Goal: Information Seeking & Learning: Learn about a topic

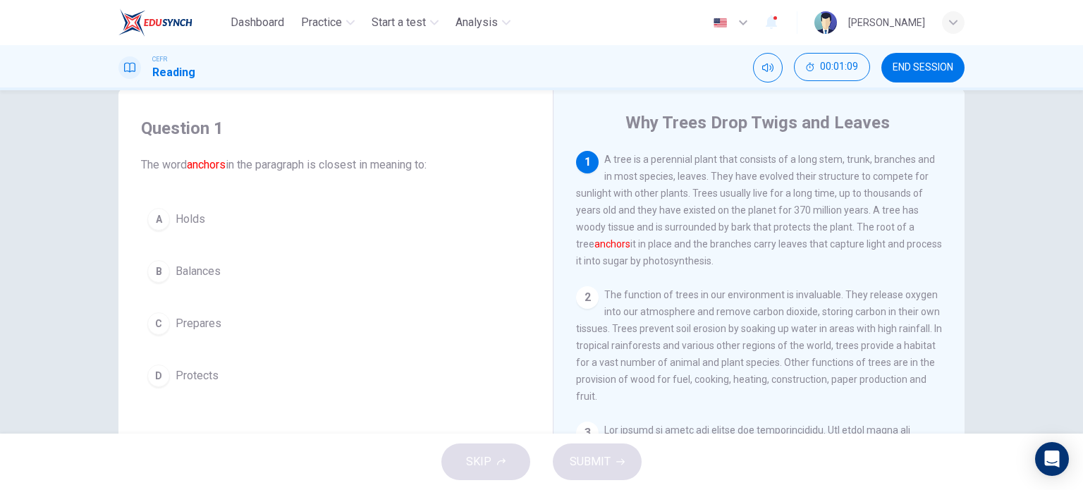
scroll to position [40, 0]
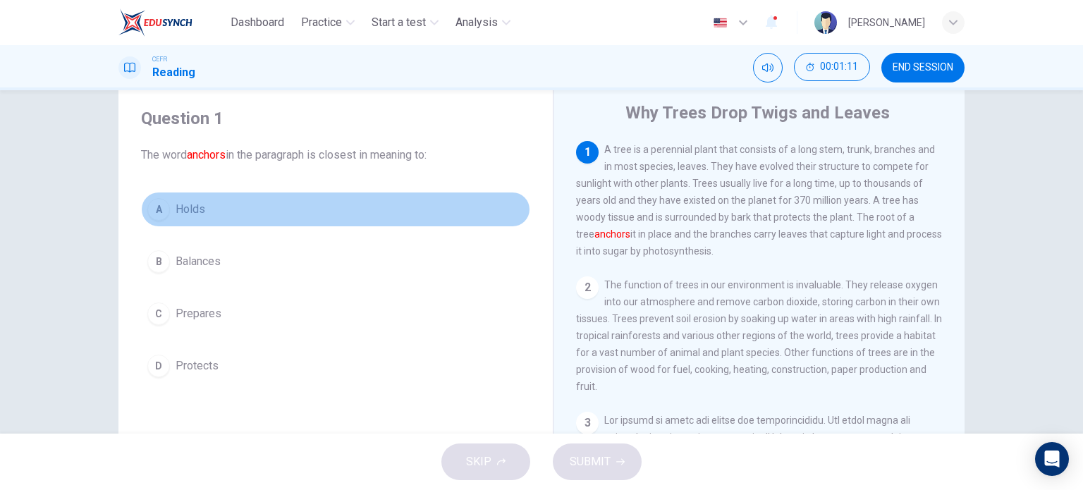
click at [155, 208] on div "A" at bounding box center [158, 209] width 23 height 23
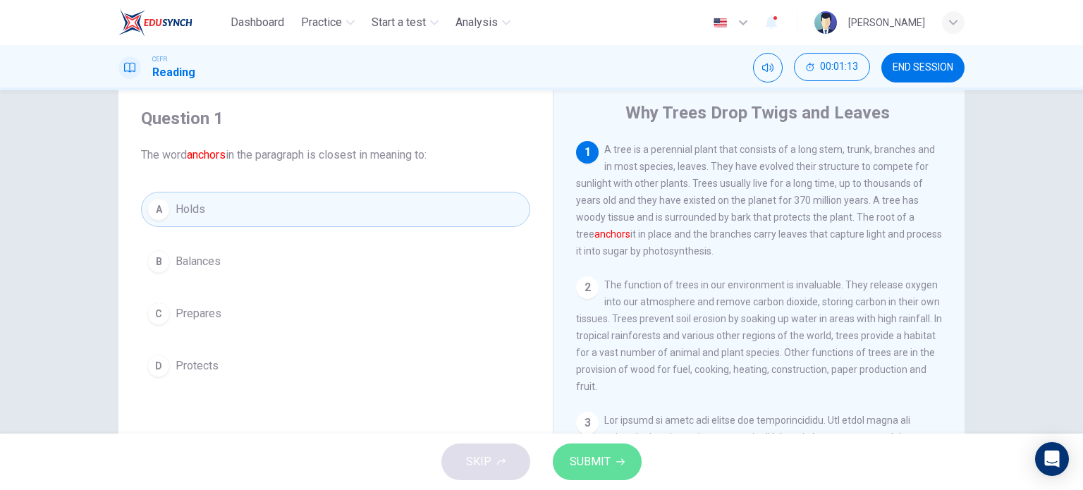
click at [600, 456] on span "SUBMIT" at bounding box center [590, 462] width 41 height 20
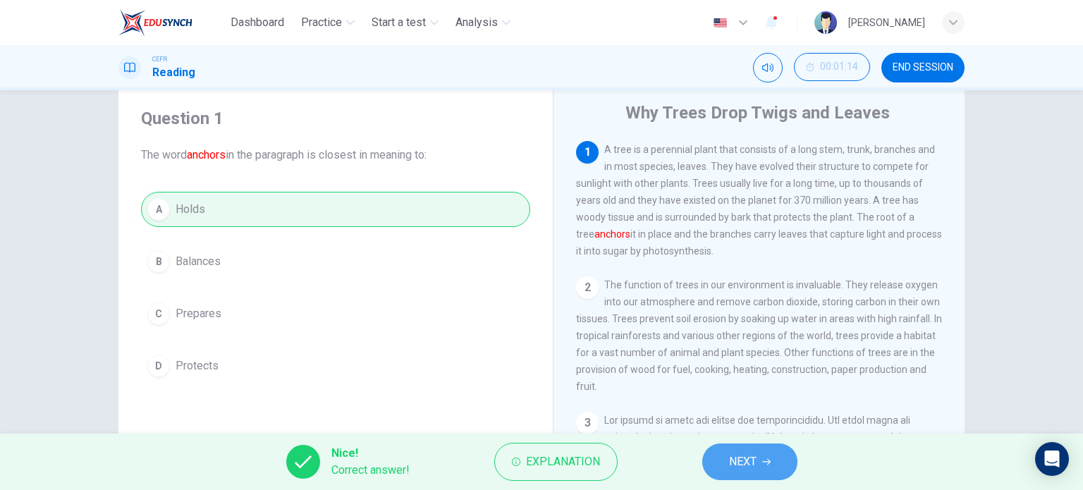
click at [725, 467] on button "NEXT" at bounding box center [750, 462] width 95 height 37
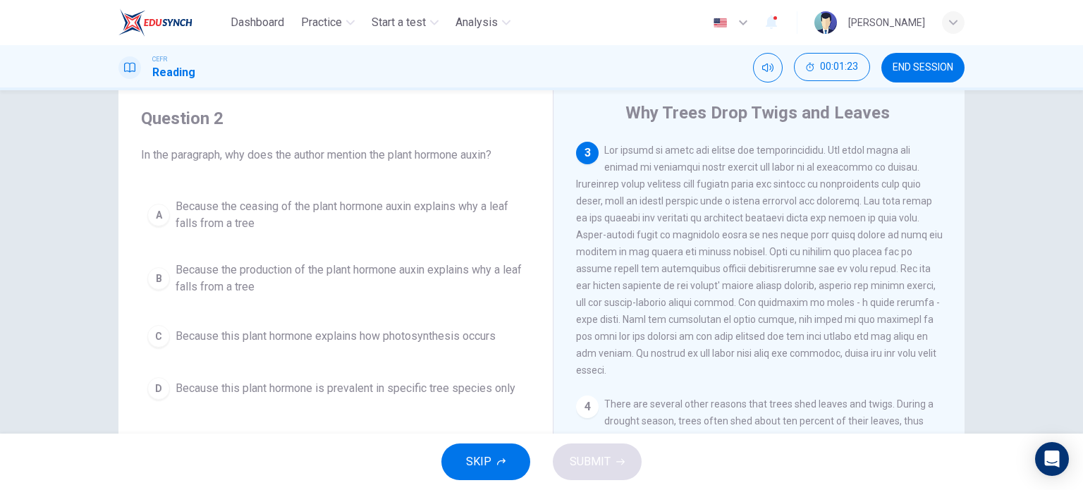
scroll to position [268, 0]
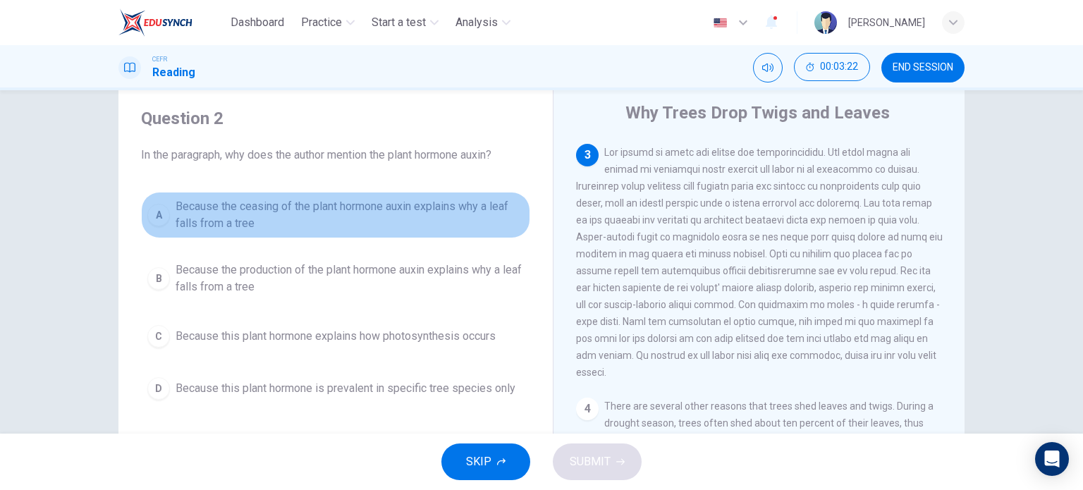
click at [155, 213] on div "A" at bounding box center [158, 215] width 23 height 23
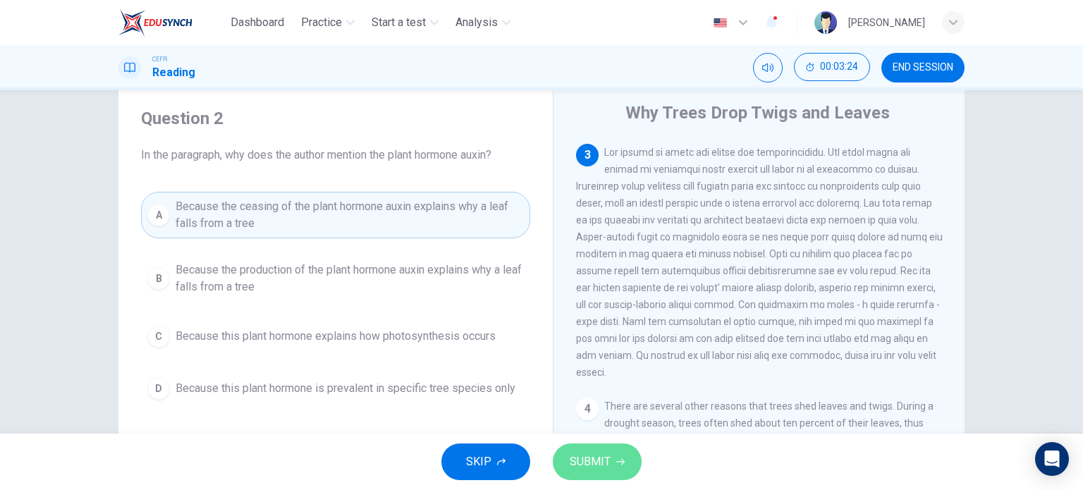
click at [586, 458] on span "SUBMIT" at bounding box center [590, 462] width 41 height 20
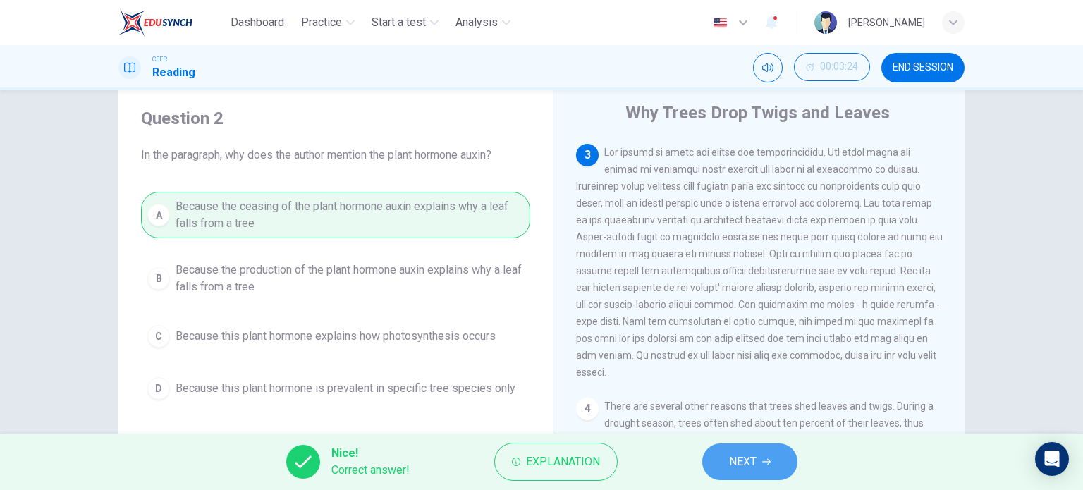
click at [770, 467] on button "NEXT" at bounding box center [750, 462] width 95 height 37
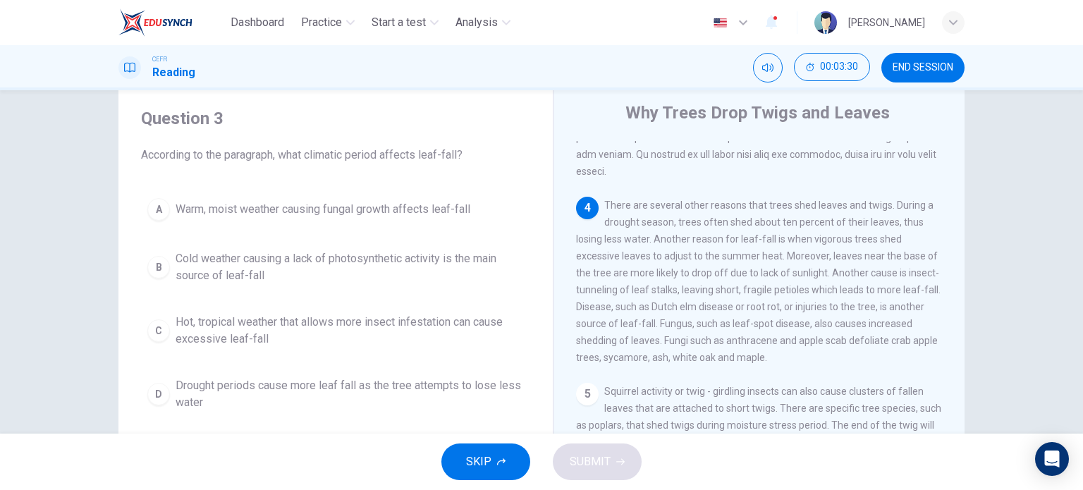
scroll to position [494, 0]
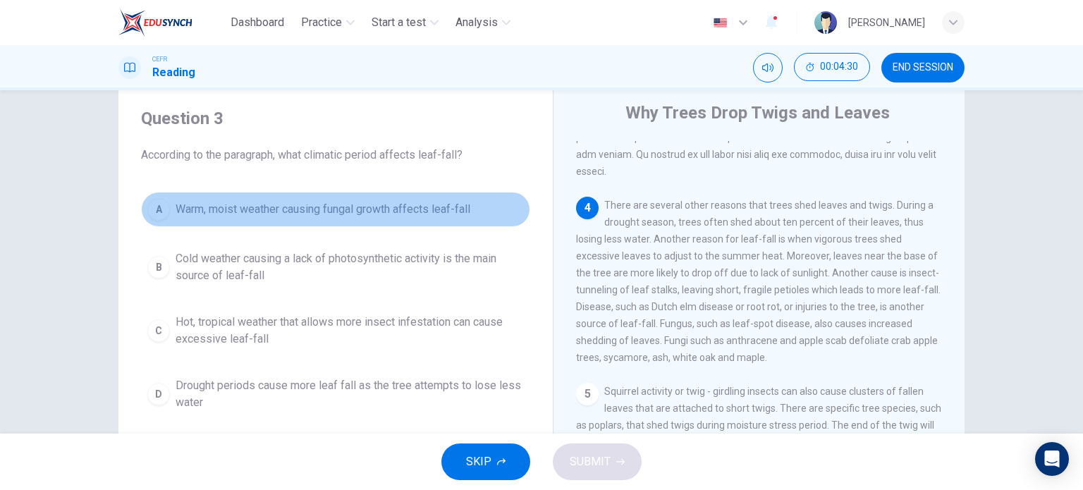
click at [158, 214] on div "A" at bounding box center [158, 209] width 23 height 23
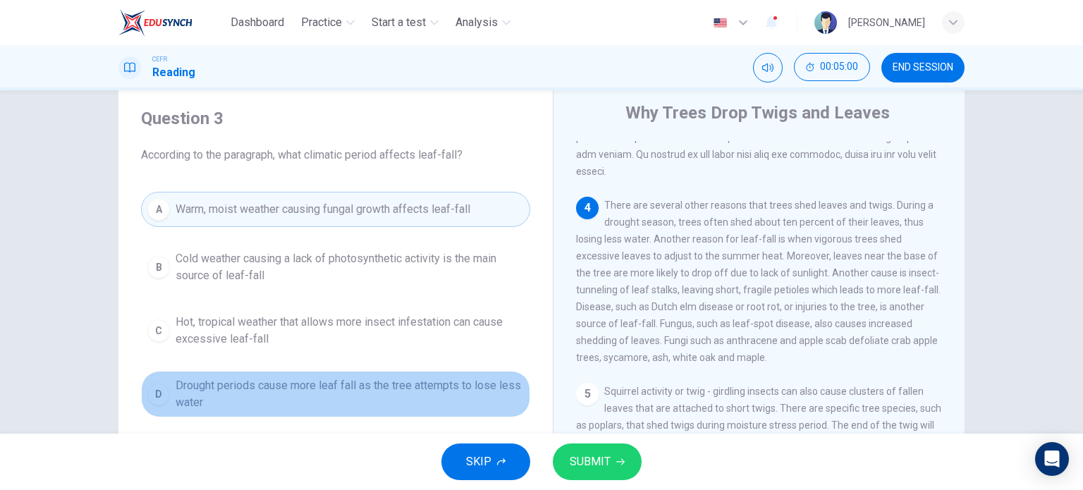
click at [154, 392] on div "D" at bounding box center [158, 394] width 23 height 23
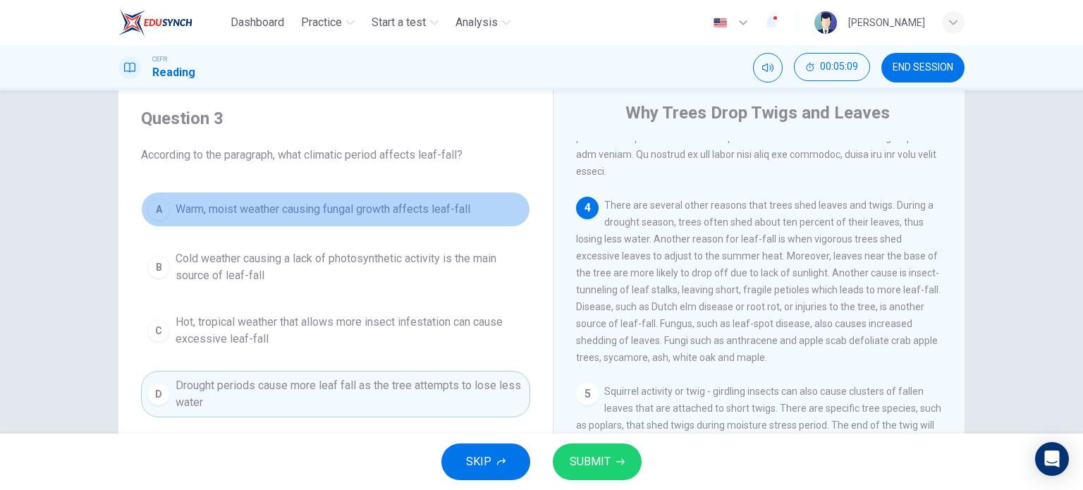
click at [166, 217] on button "A Warm, moist weather causing fungal growth affects leaf-fall" at bounding box center [335, 209] width 389 height 35
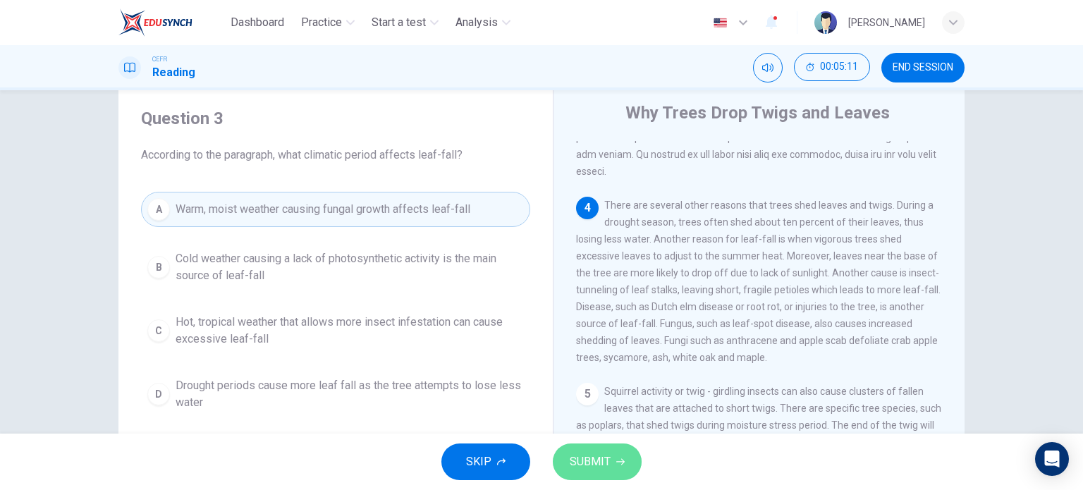
click at [607, 461] on span "SUBMIT" at bounding box center [590, 462] width 41 height 20
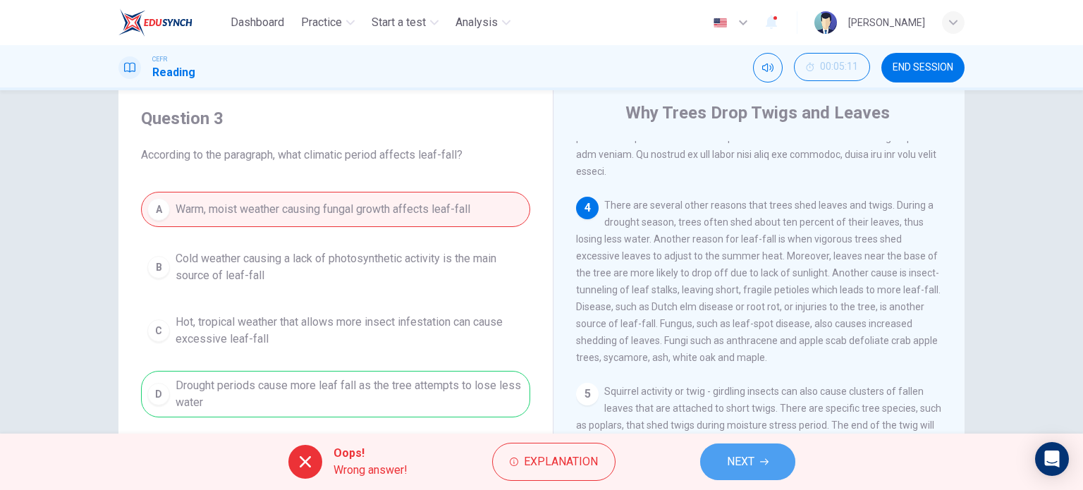
click at [725, 454] on button "NEXT" at bounding box center [747, 462] width 95 height 37
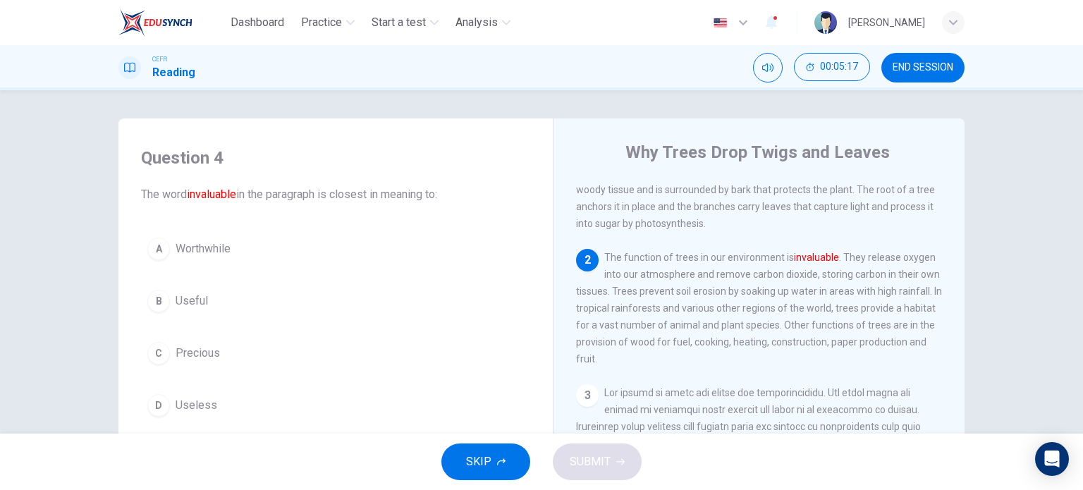
scroll to position [66, 0]
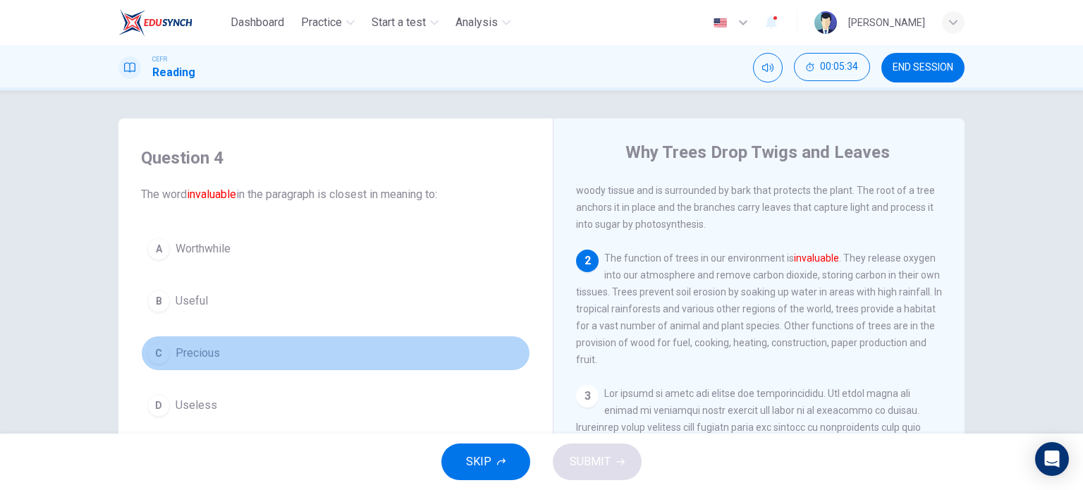
click at [155, 355] on div "C" at bounding box center [158, 353] width 23 height 23
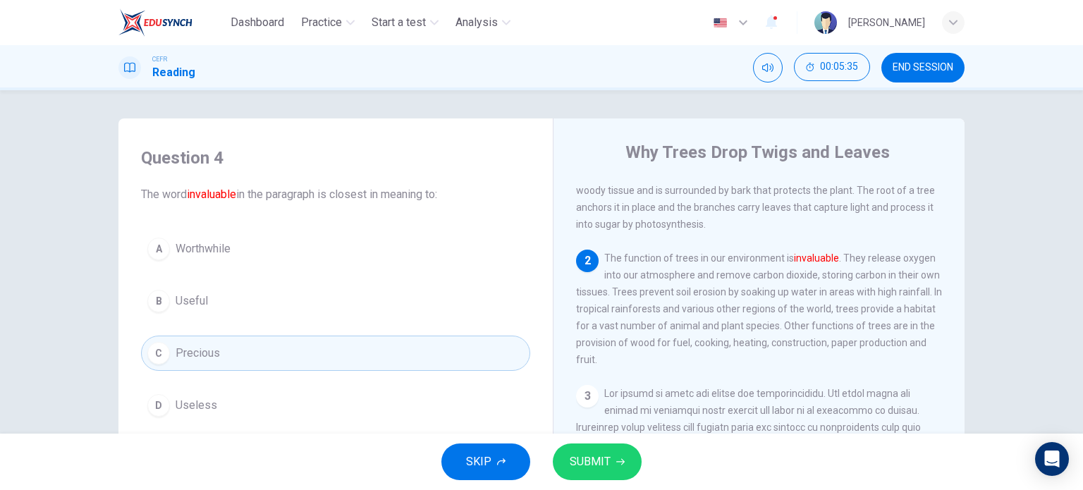
click at [607, 473] on button "SUBMIT" at bounding box center [597, 462] width 89 height 37
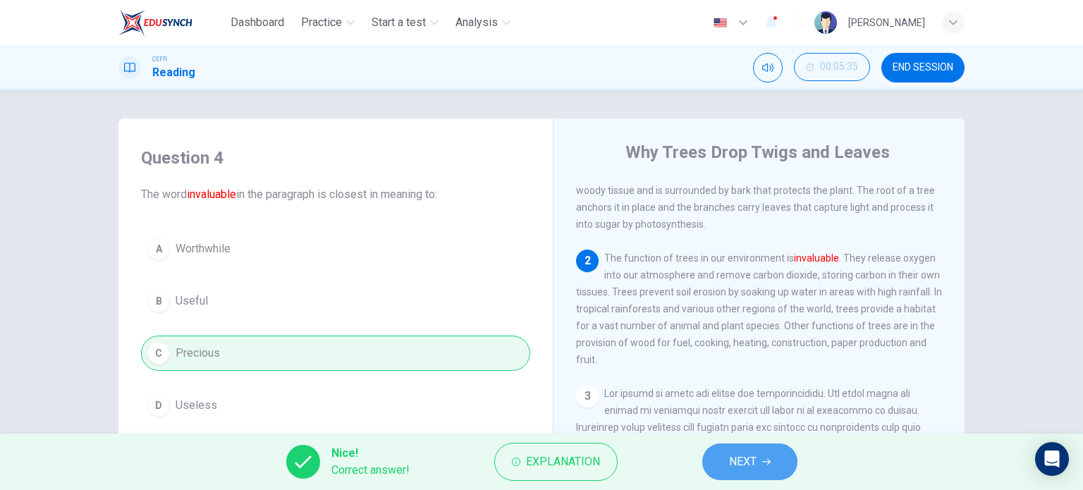
click at [758, 458] on button "NEXT" at bounding box center [750, 462] width 95 height 37
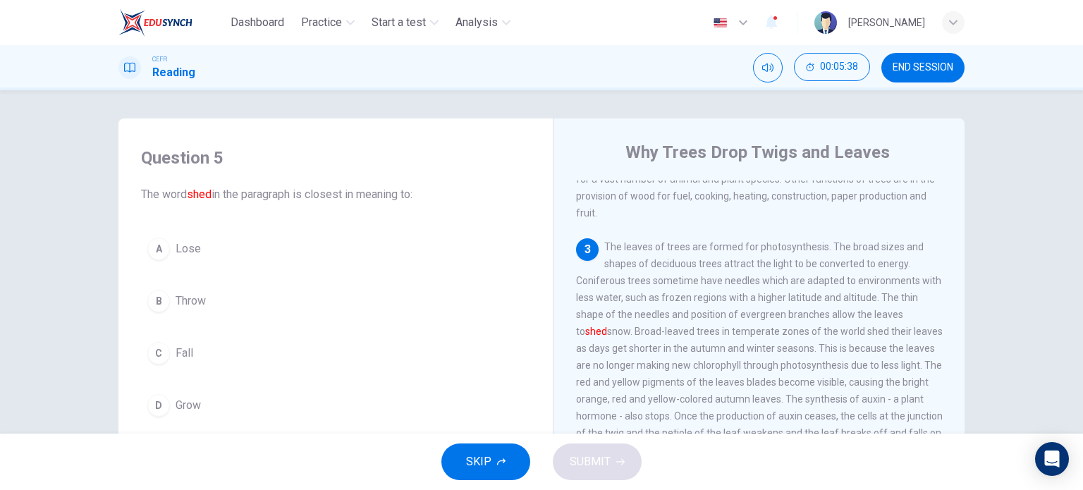
scroll to position [214, 0]
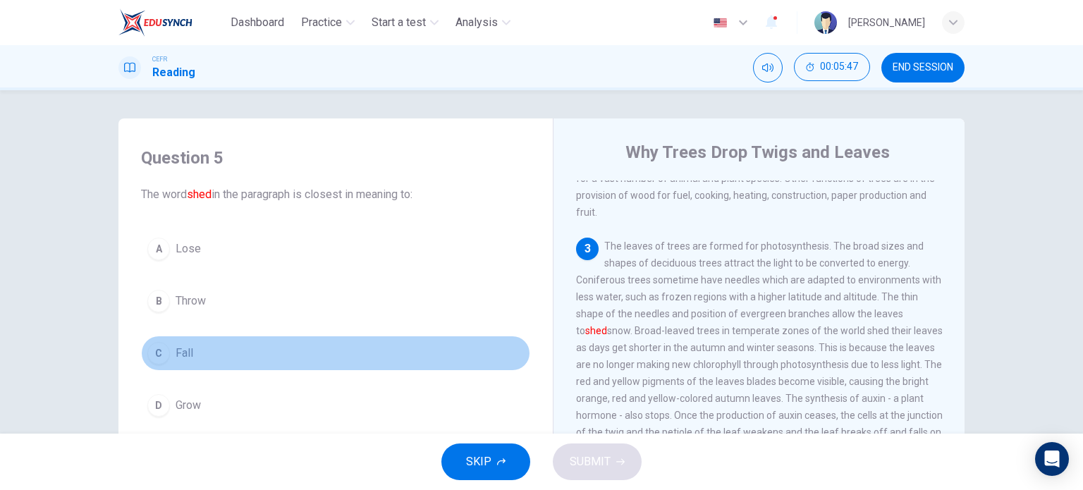
click at [164, 362] on button "C Fall" at bounding box center [335, 353] width 389 height 35
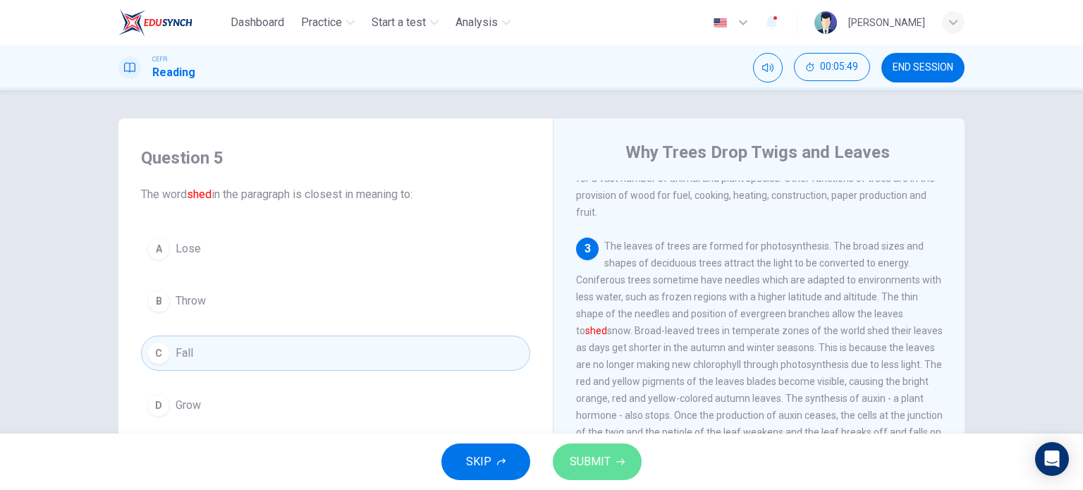
click at [612, 471] on button "SUBMIT" at bounding box center [597, 462] width 89 height 37
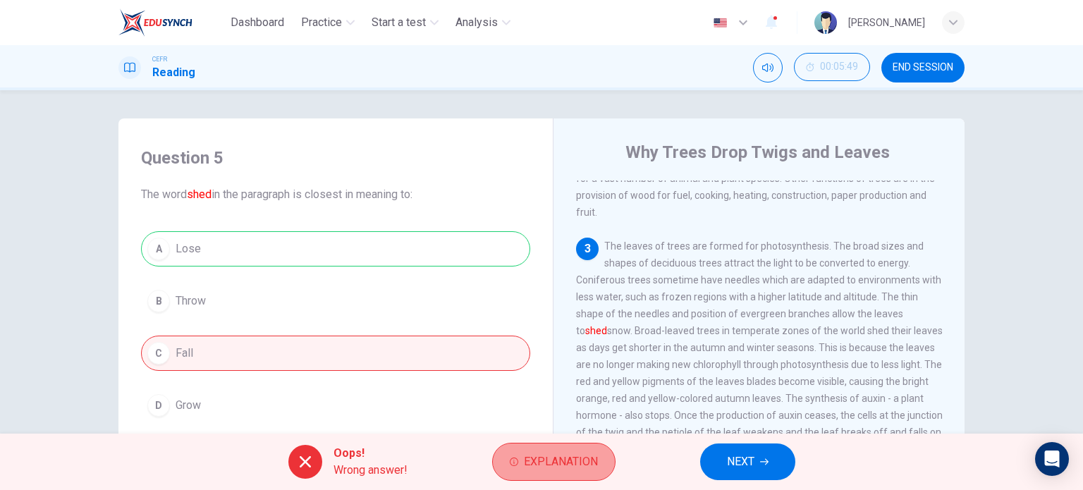
click at [578, 459] on span "Explanation" at bounding box center [561, 462] width 74 height 20
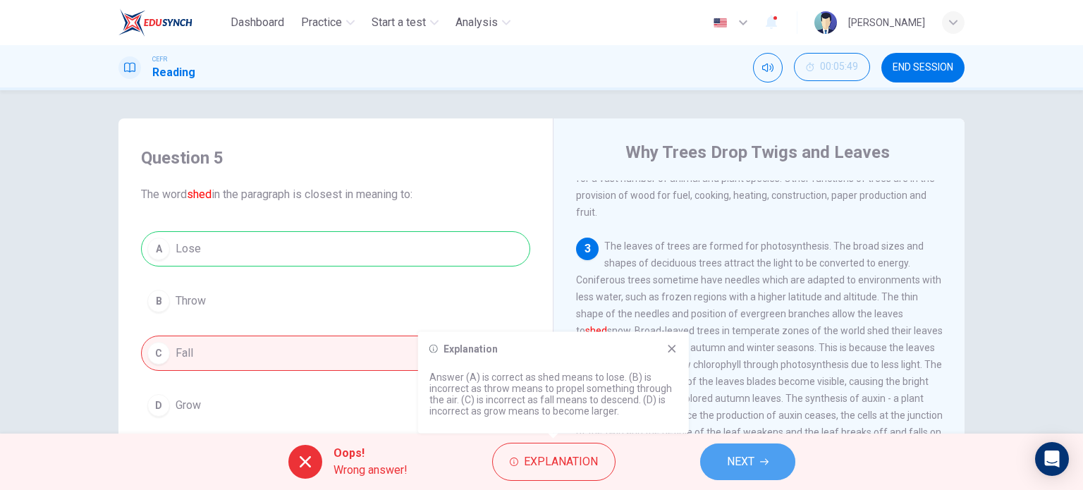
click at [752, 468] on span "NEXT" at bounding box center [741, 462] width 28 height 20
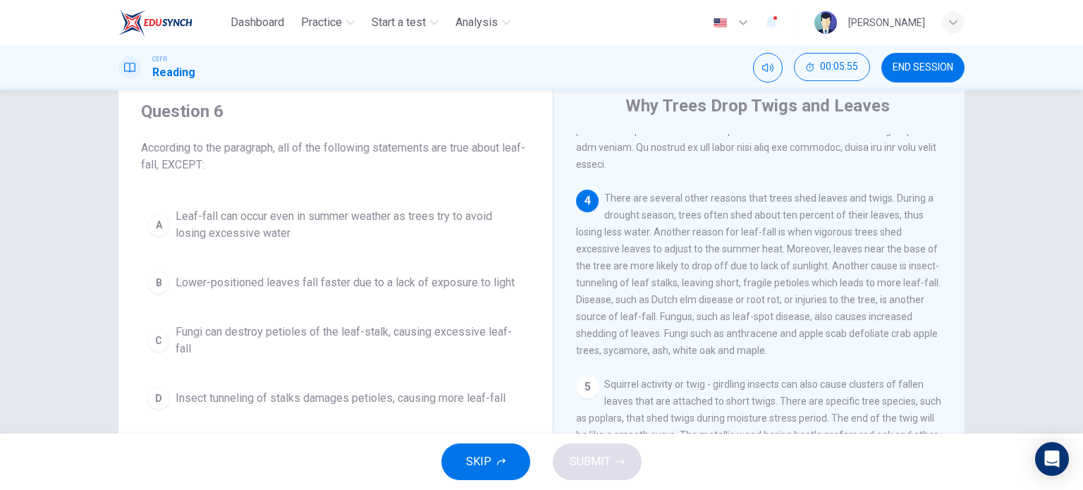
scroll to position [48, 0]
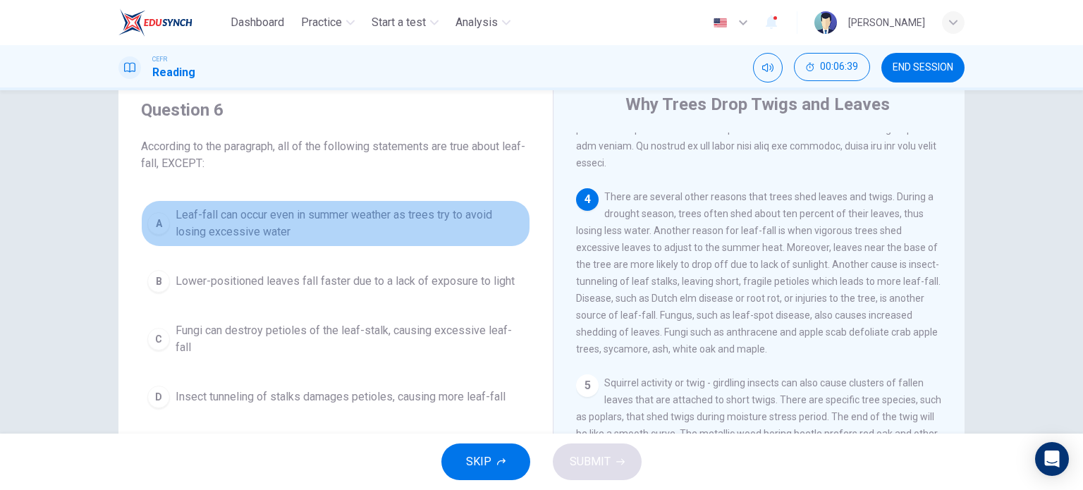
click at [167, 215] on button "A Leaf-fall can occur even in summer weather as trees try to avoid losing exces…" at bounding box center [335, 223] width 389 height 47
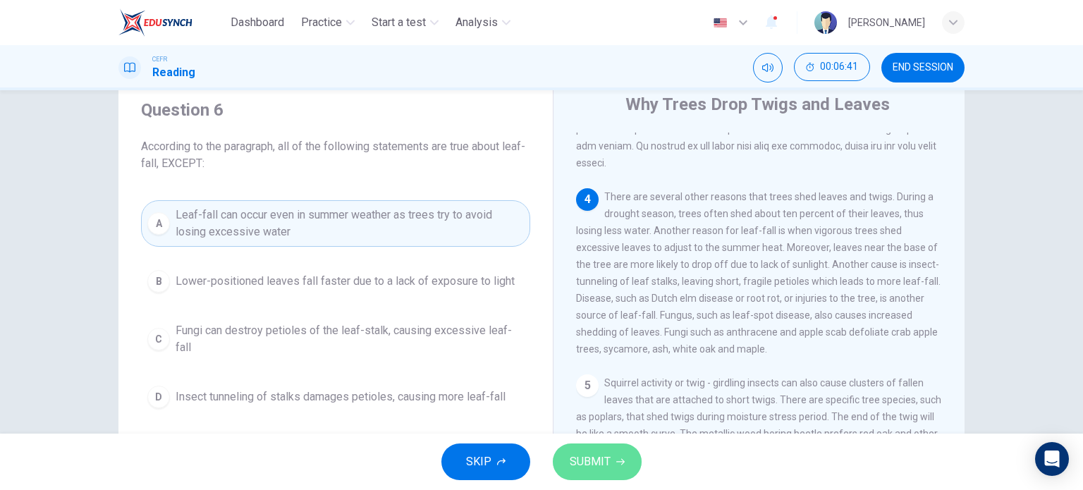
click at [617, 466] on icon "button" at bounding box center [621, 462] width 8 height 8
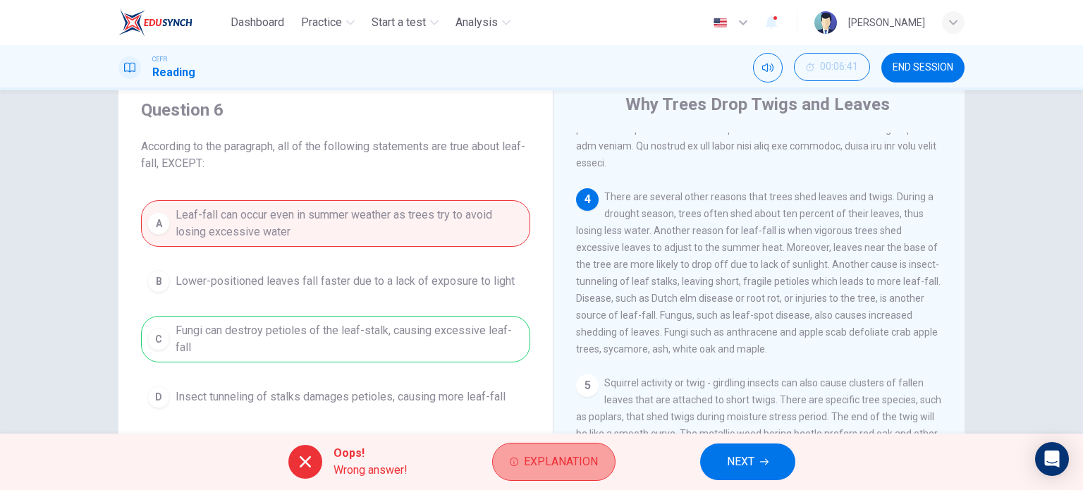
click at [578, 463] on span "Explanation" at bounding box center [561, 462] width 74 height 20
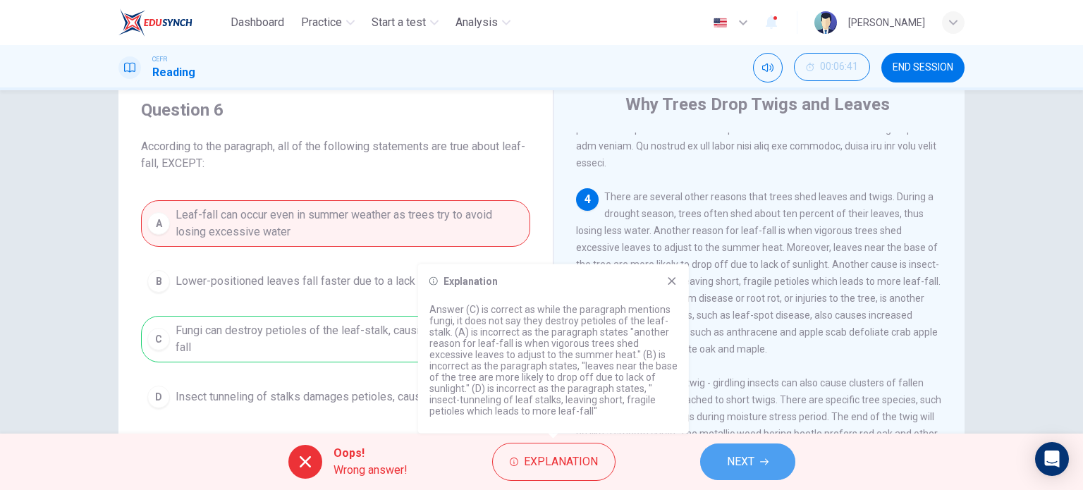
click at [758, 461] on button "NEXT" at bounding box center [747, 462] width 95 height 37
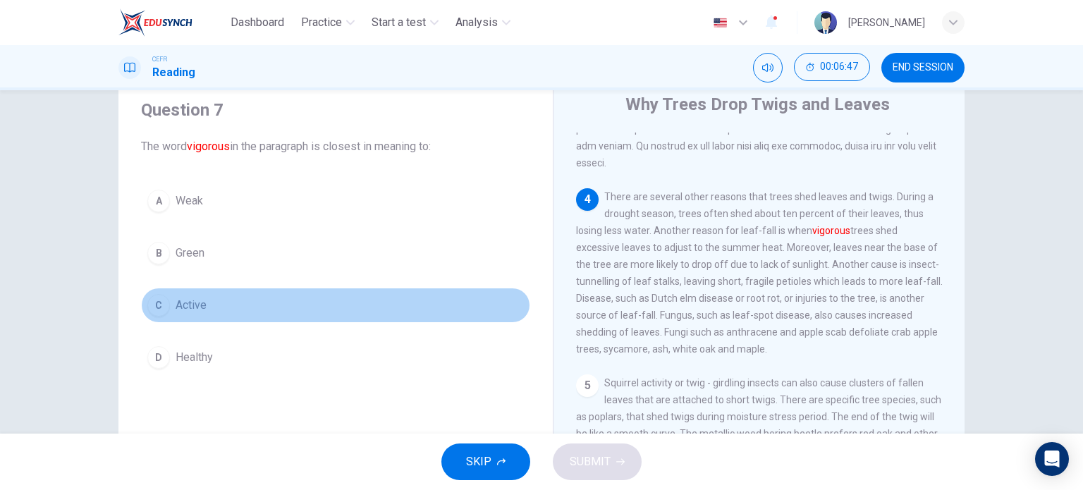
click at [155, 320] on button "C Active" at bounding box center [335, 305] width 389 height 35
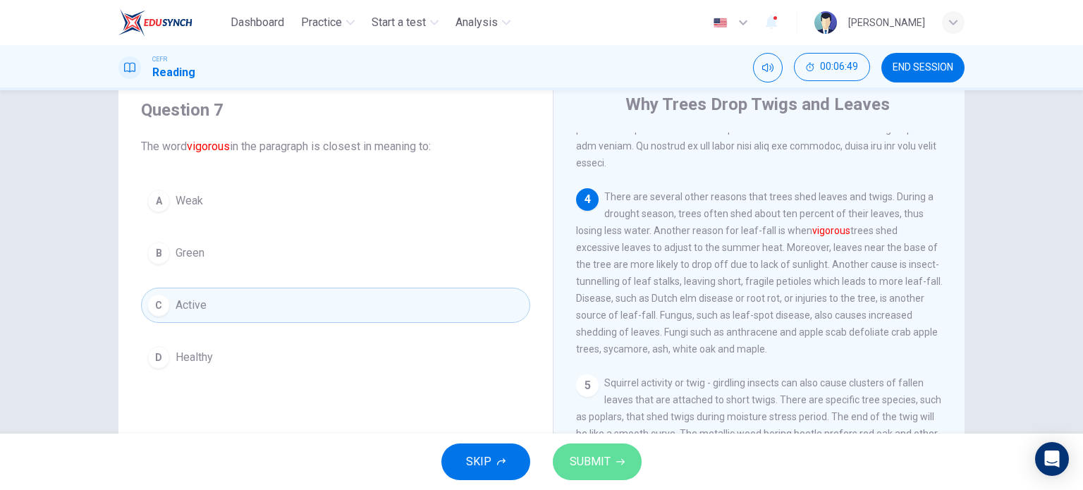
click at [598, 467] on span "SUBMIT" at bounding box center [590, 462] width 41 height 20
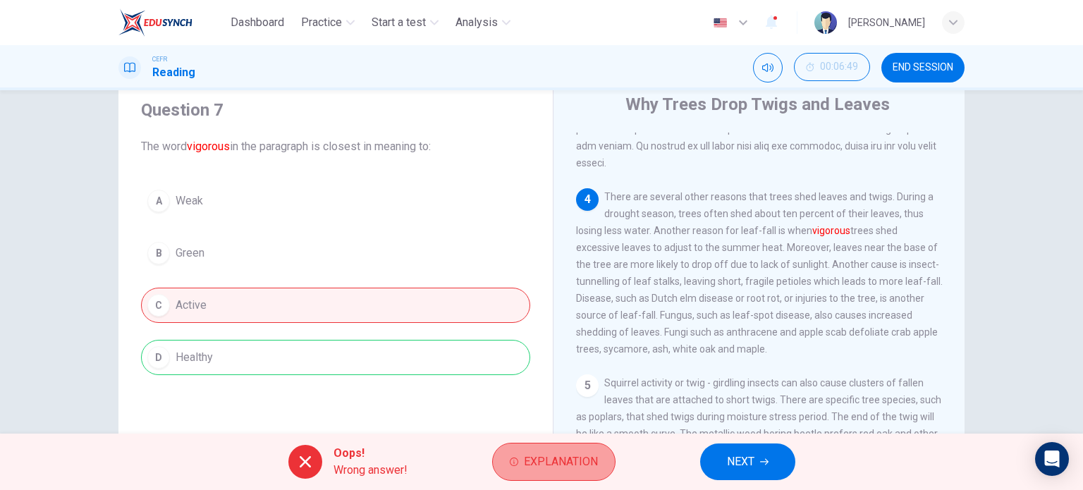
click at [576, 456] on span "Explanation" at bounding box center [561, 462] width 74 height 20
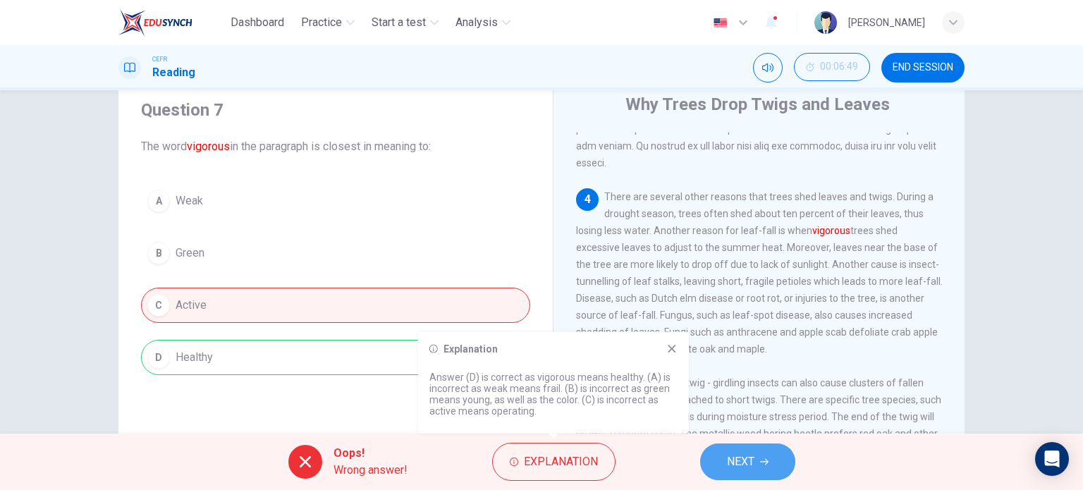
click at [720, 456] on button "NEXT" at bounding box center [747, 462] width 95 height 37
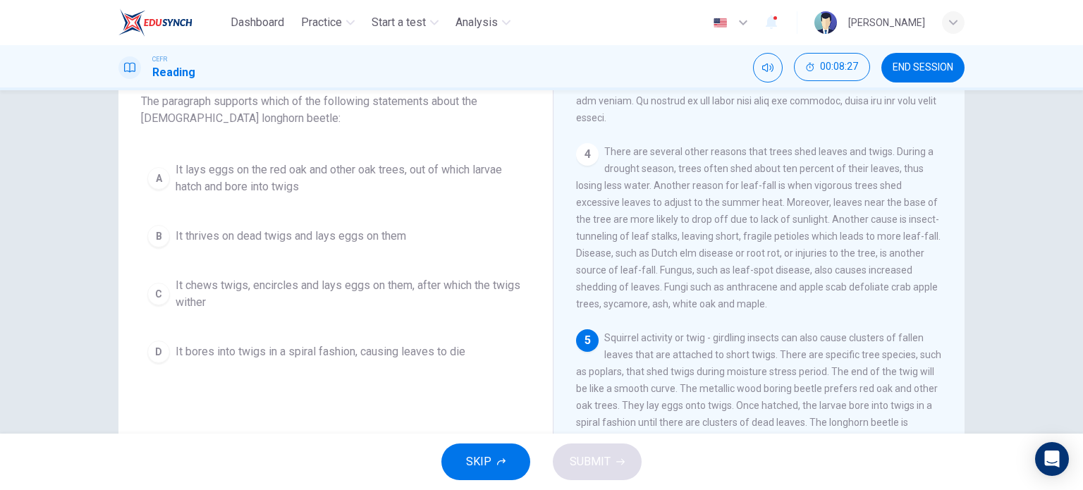
scroll to position [95, 0]
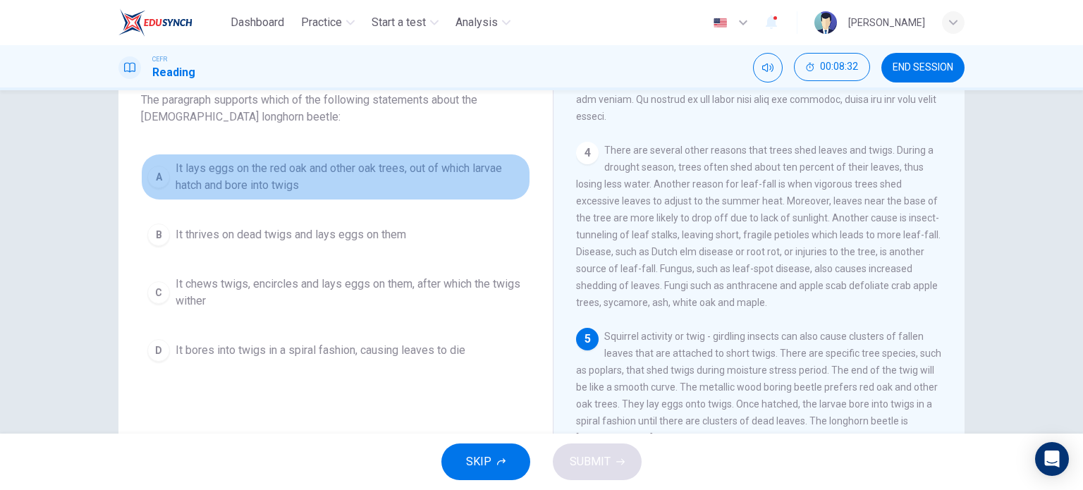
click at [158, 175] on div "A" at bounding box center [158, 177] width 23 height 23
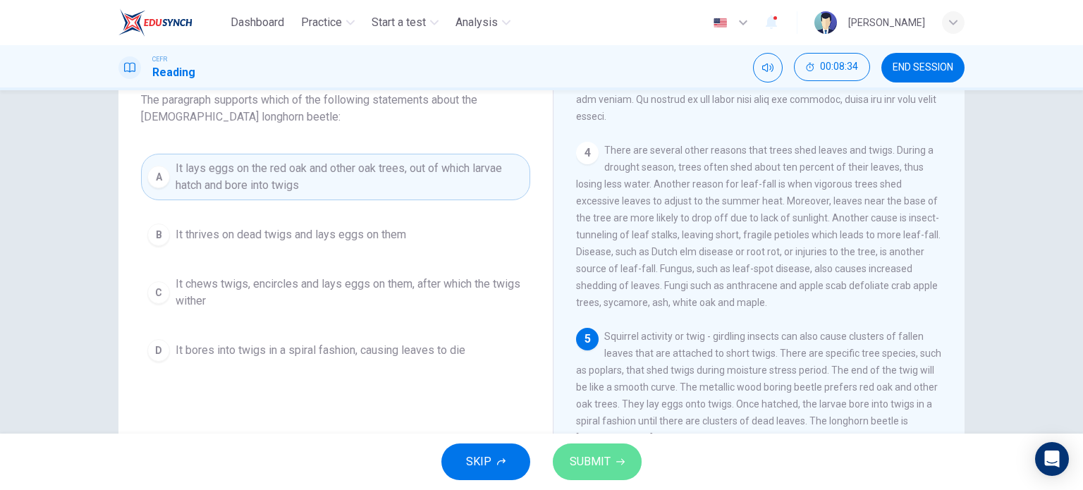
click at [615, 456] on button "SUBMIT" at bounding box center [597, 462] width 89 height 37
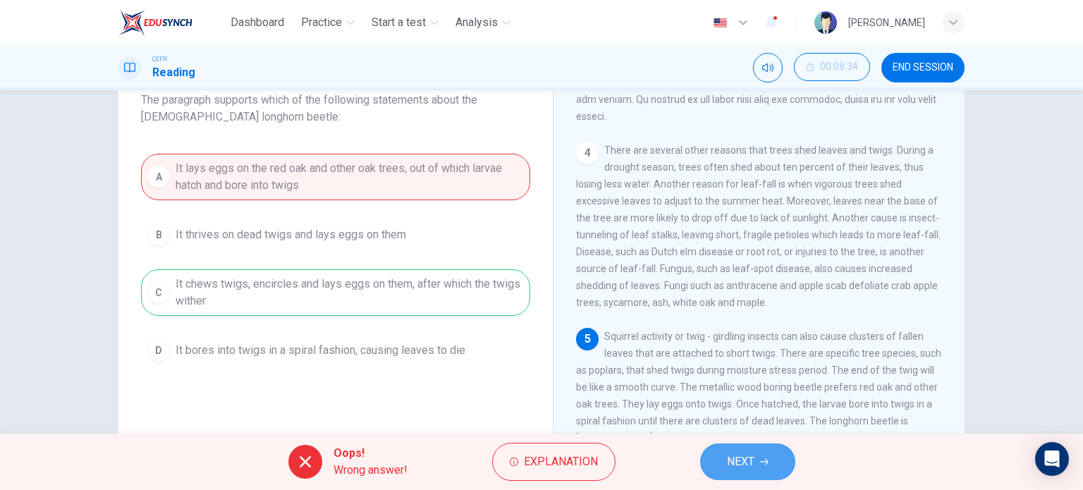
click at [761, 469] on button "NEXT" at bounding box center [747, 462] width 95 height 37
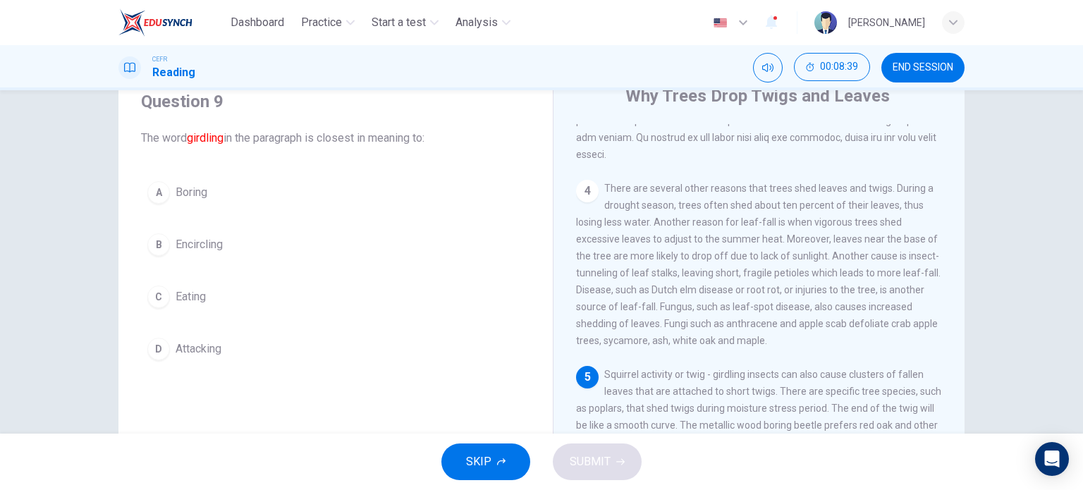
scroll to position [56, 0]
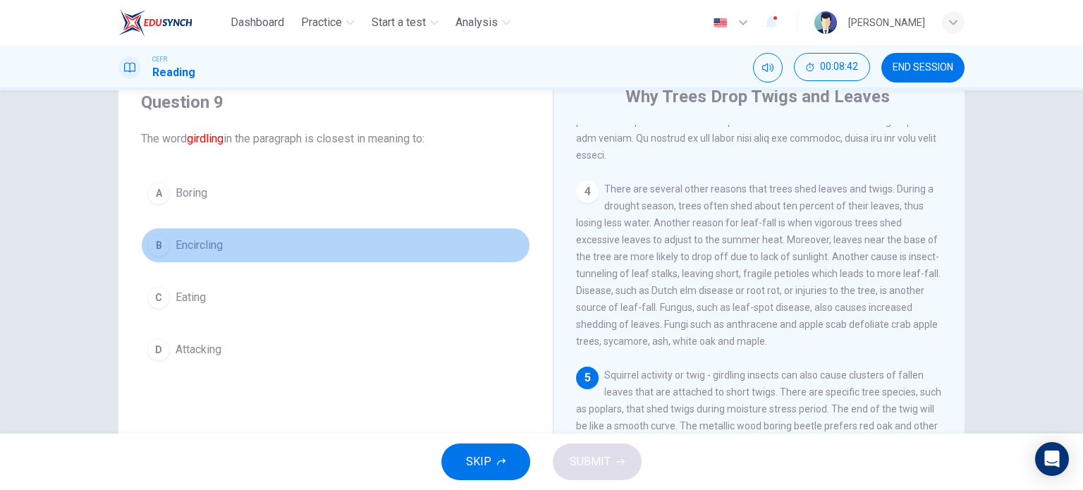
click at [158, 238] on div "B" at bounding box center [158, 245] width 23 height 23
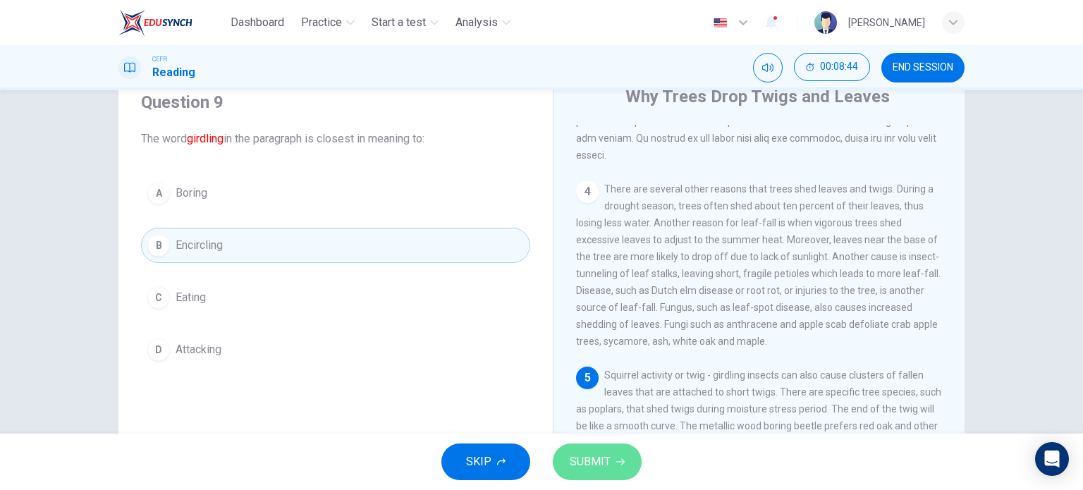
click at [577, 460] on span "SUBMIT" at bounding box center [590, 462] width 41 height 20
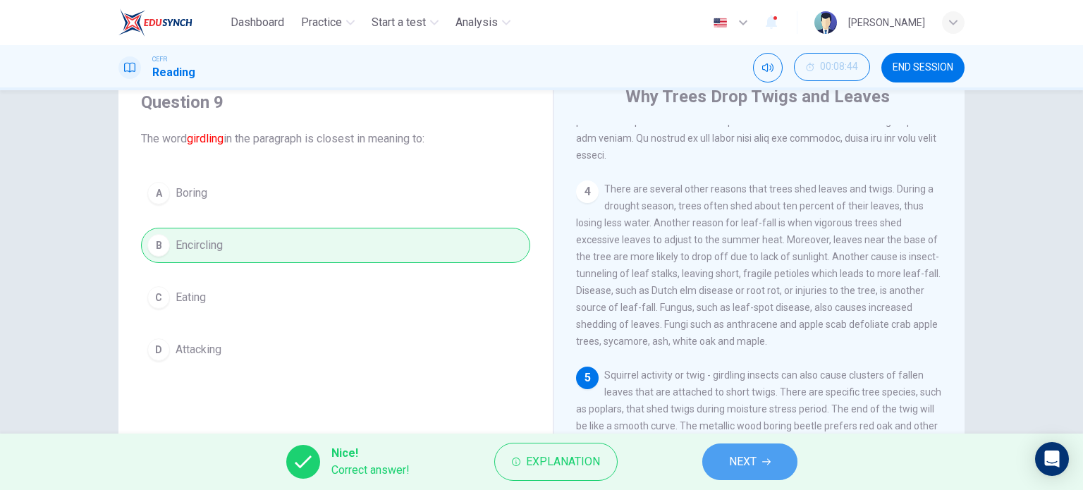
click at [742, 453] on span "NEXT" at bounding box center [743, 462] width 28 height 20
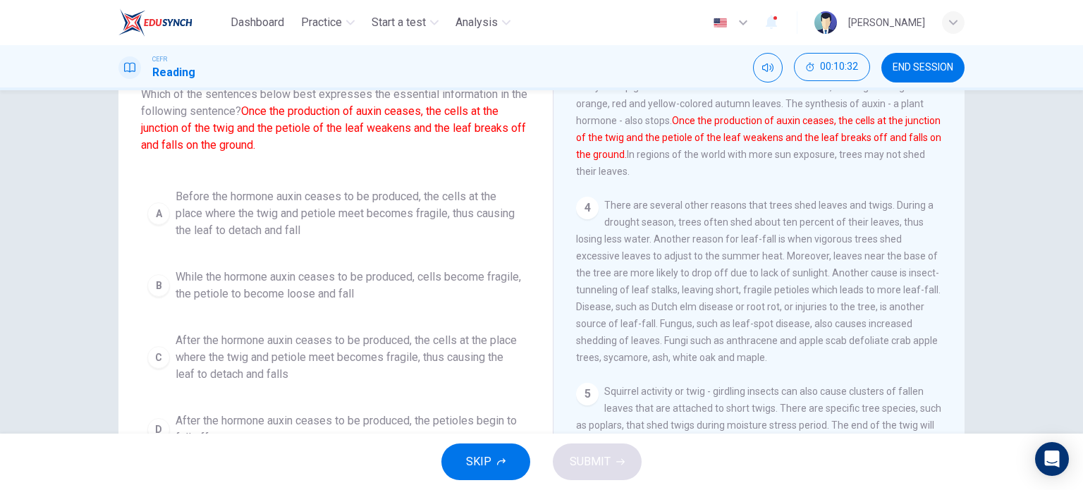
scroll to position [101, 0]
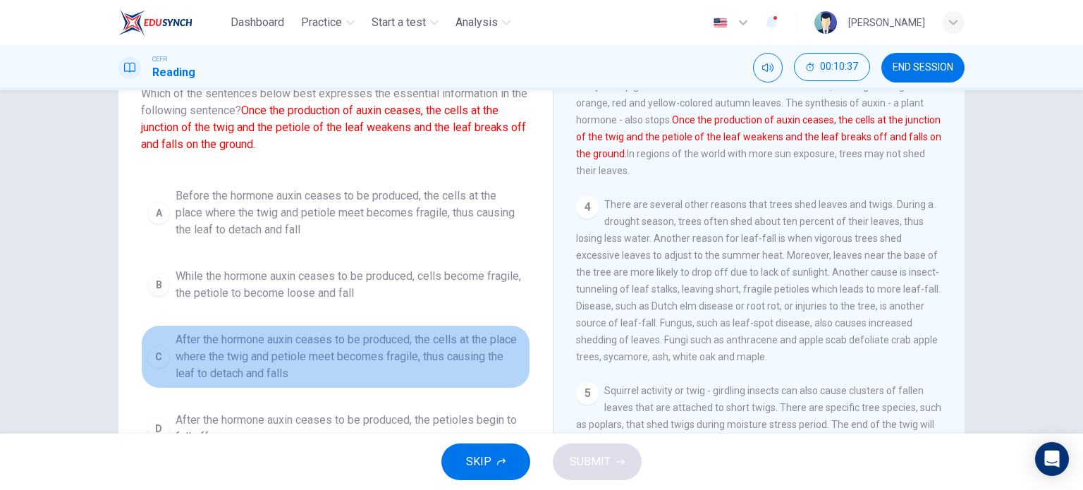
click at [157, 351] on div "C" at bounding box center [158, 357] width 23 height 23
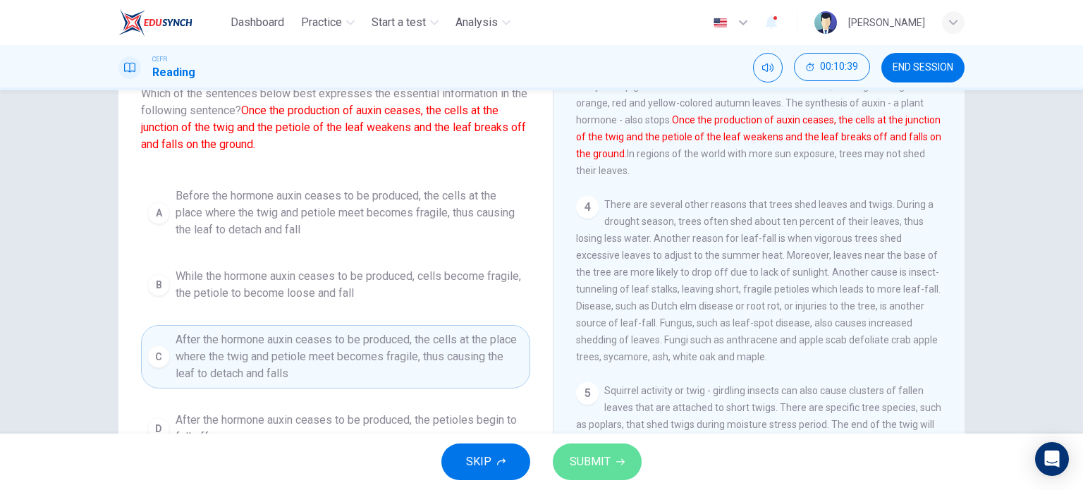
click at [576, 448] on button "SUBMIT" at bounding box center [597, 462] width 89 height 37
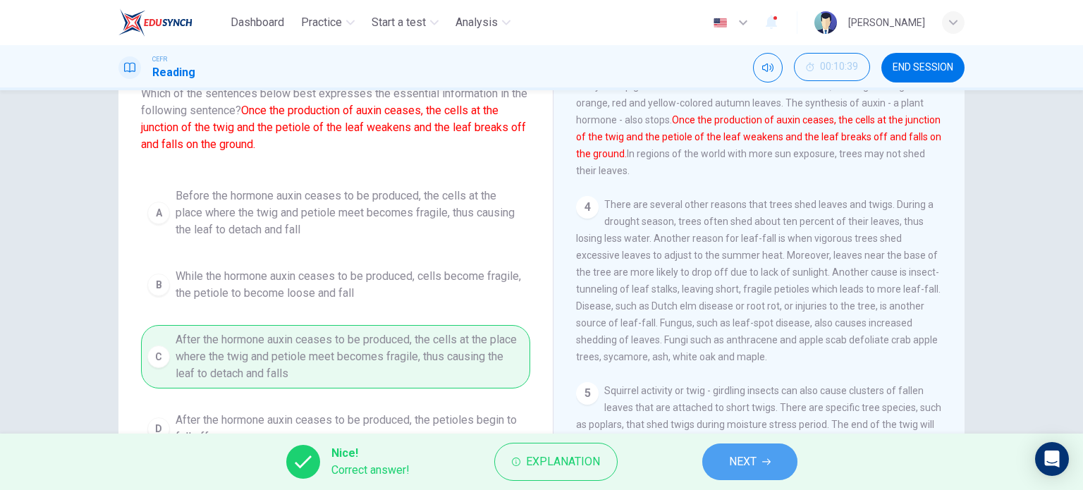
click at [733, 451] on button "NEXT" at bounding box center [750, 462] width 95 height 37
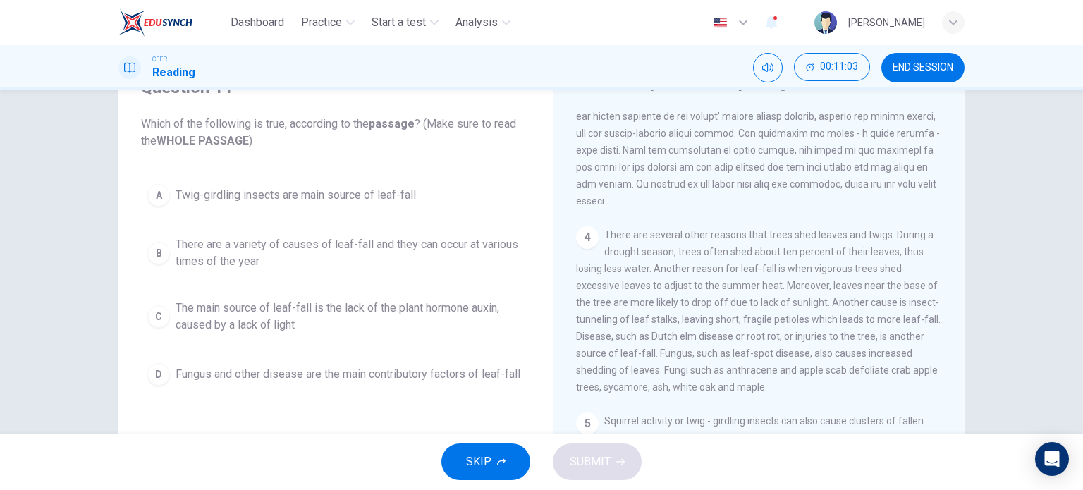
scroll to position [70, 0]
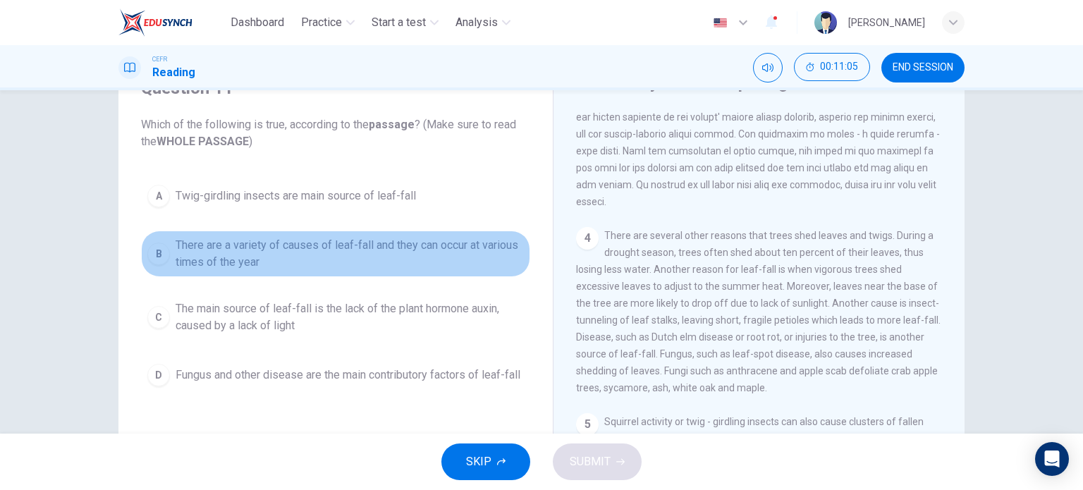
click at [162, 245] on div "B" at bounding box center [158, 254] width 23 height 23
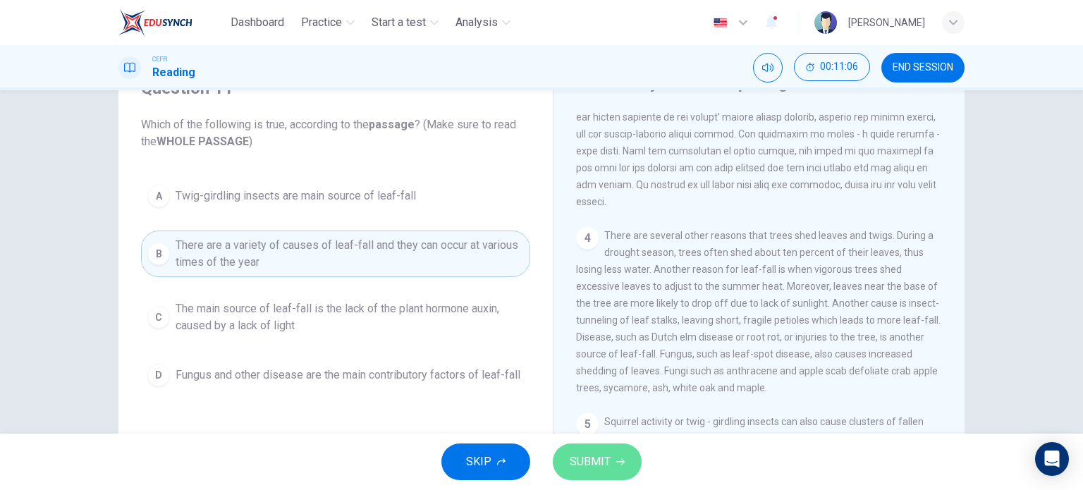
click at [591, 466] on span "SUBMIT" at bounding box center [590, 462] width 41 height 20
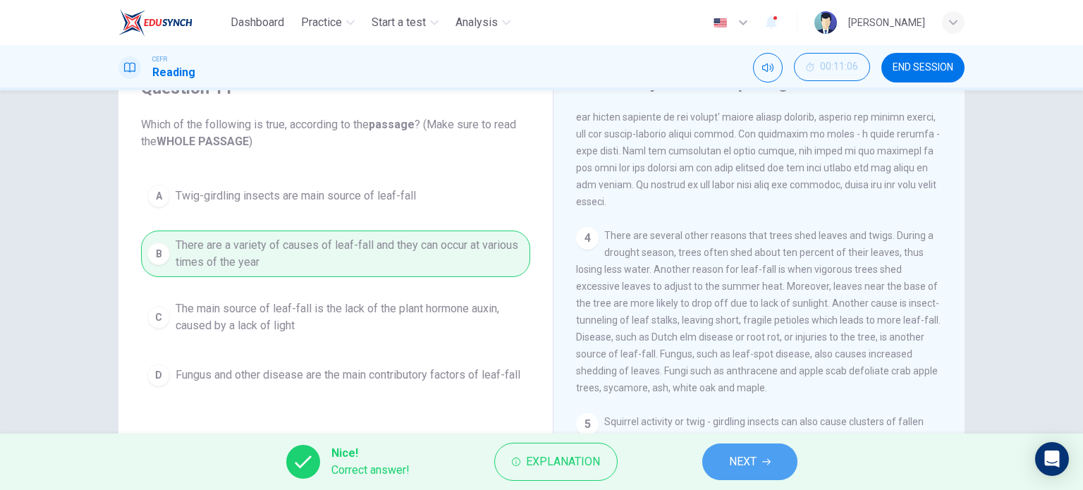
click at [780, 459] on button "NEXT" at bounding box center [750, 462] width 95 height 37
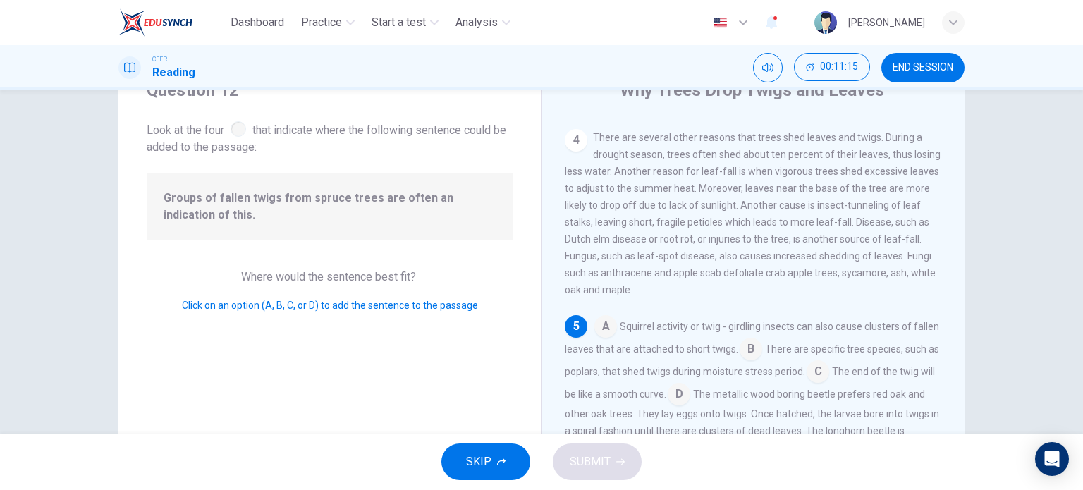
scroll to position [100, 0]
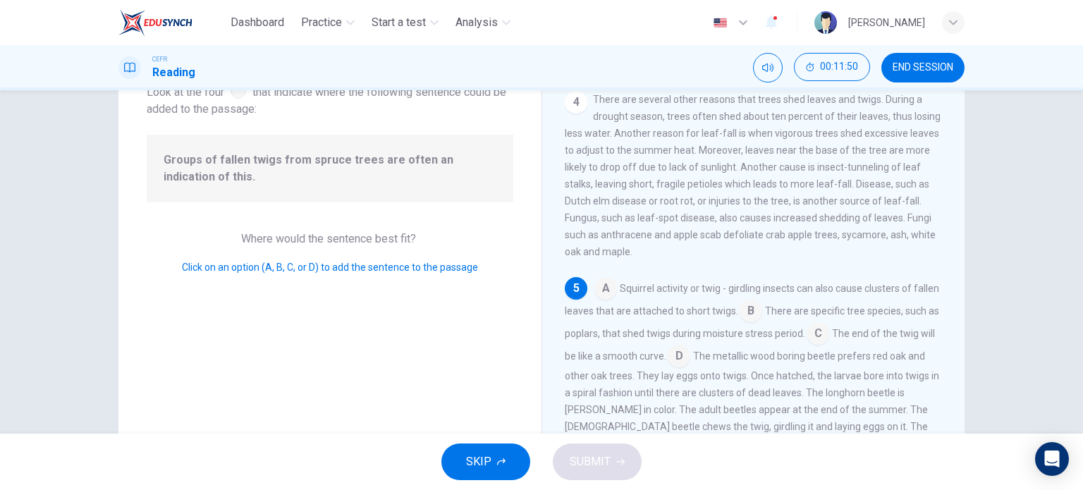
click at [830, 329] on input at bounding box center [818, 335] width 23 height 23
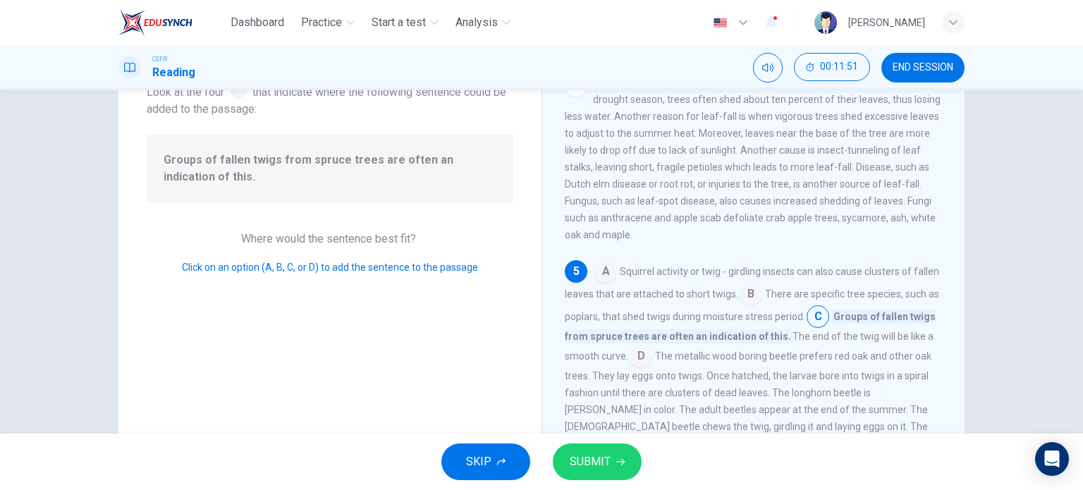
click at [584, 471] on span "SUBMIT" at bounding box center [590, 462] width 41 height 20
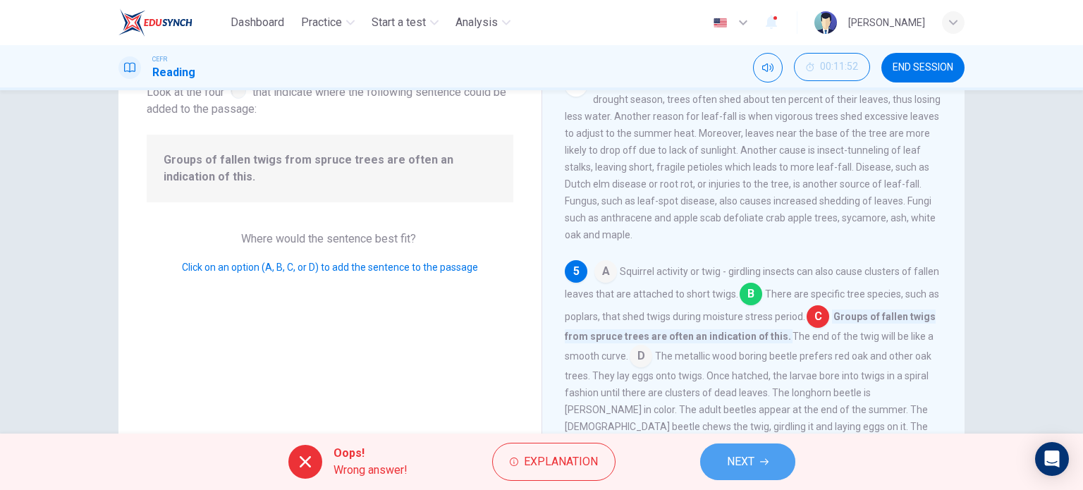
click at [729, 463] on span "NEXT" at bounding box center [741, 462] width 28 height 20
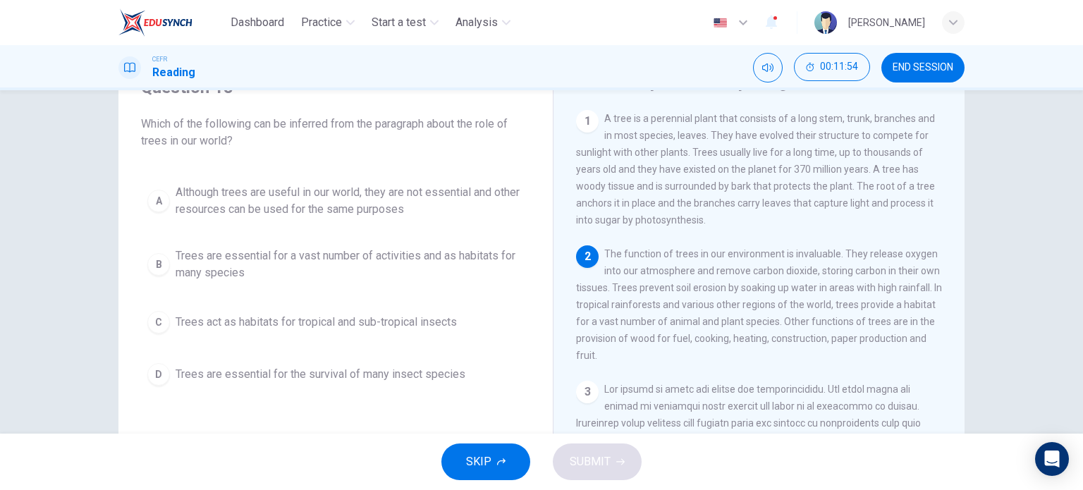
scroll to position [71, 0]
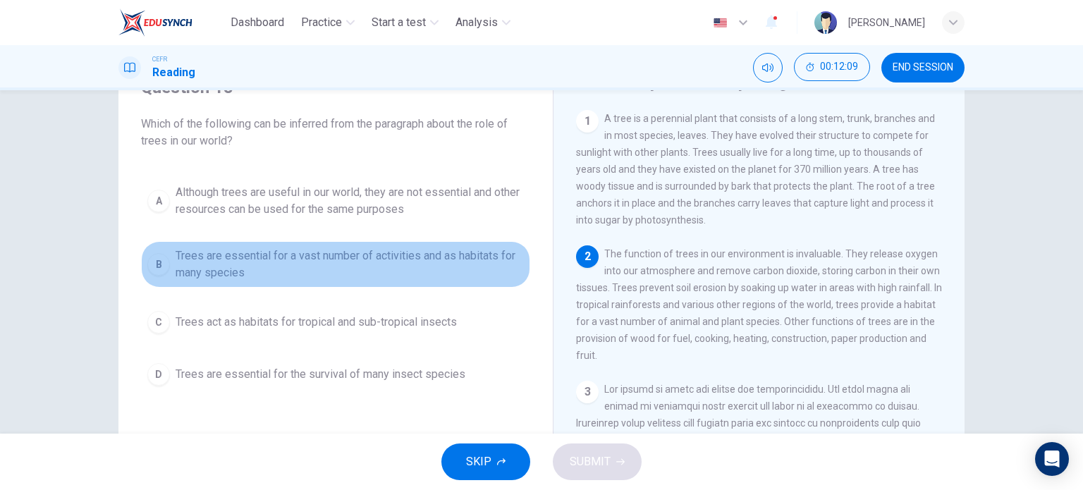
click at [164, 255] on button "B Trees are essential for a vast number of activities and as habitats for many …" at bounding box center [335, 264] width 389 height 47
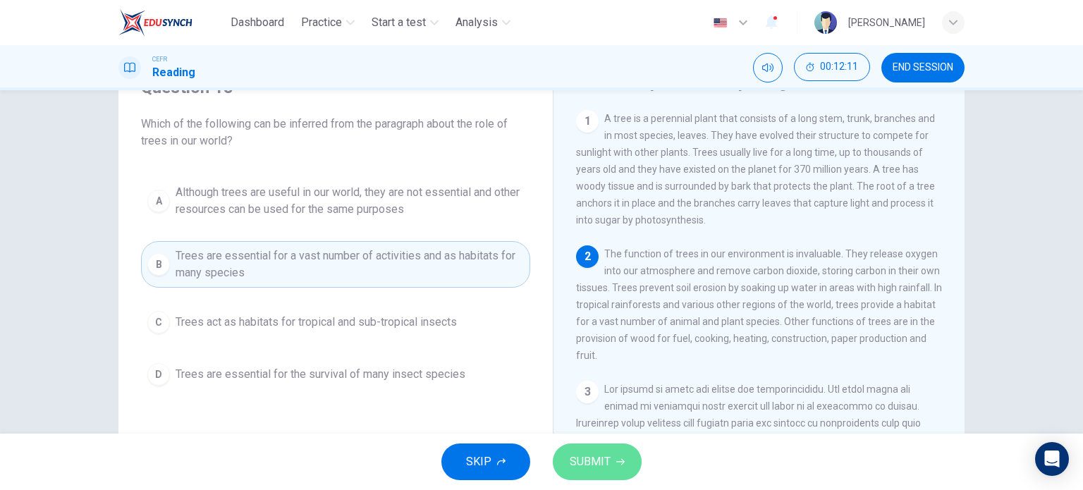
click at [607, 453] on span "SUBMIT" at bounding box center [590, 462] width 41 height 20
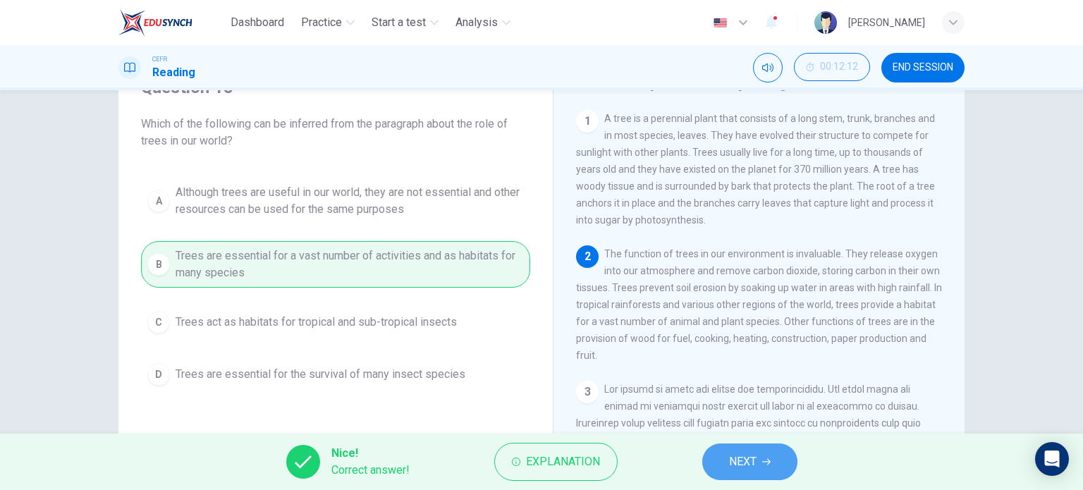
click at [753, 464] on span "NEXT" at bounding box center [743, 462] width 28 height 20
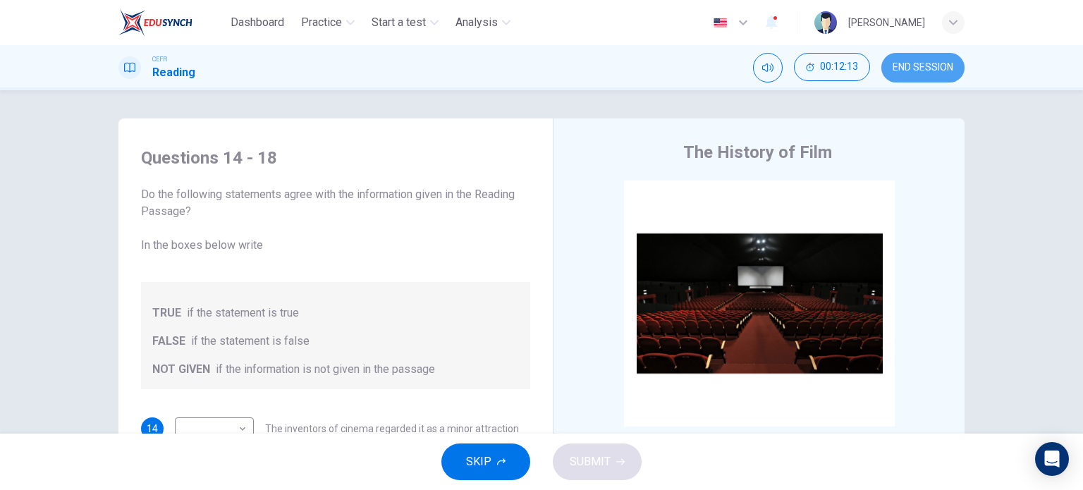
click at [894, 62] on span "END SESSION" at bounding box center [923, 67] width 61 height 11
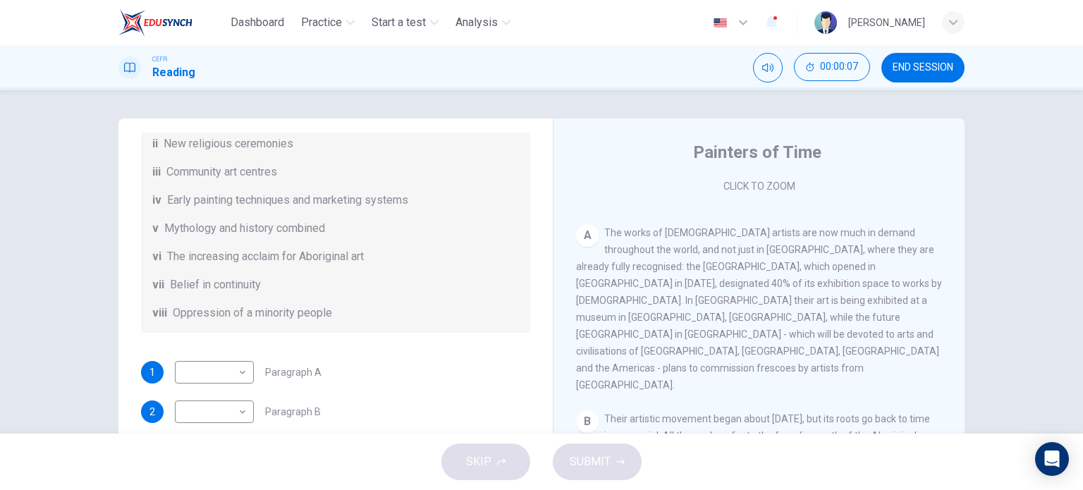
scroll to position [203, 0]
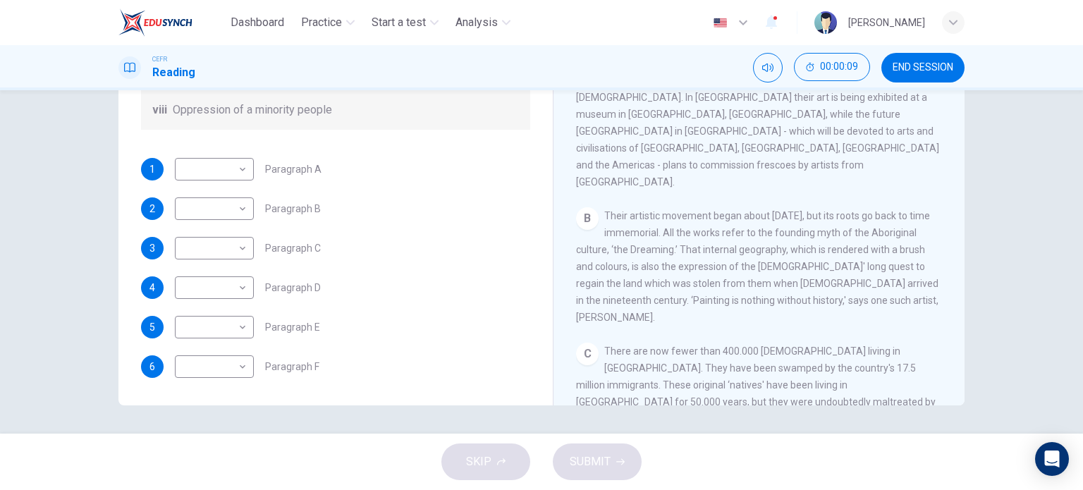
click at [502, 462] on div "SKIP SUBMIT" at bounding box center [541, 462] width 1083 height 56
click at [937, 60] on button "END SESSION" at bounding box center [923, 68] width 83 height 30
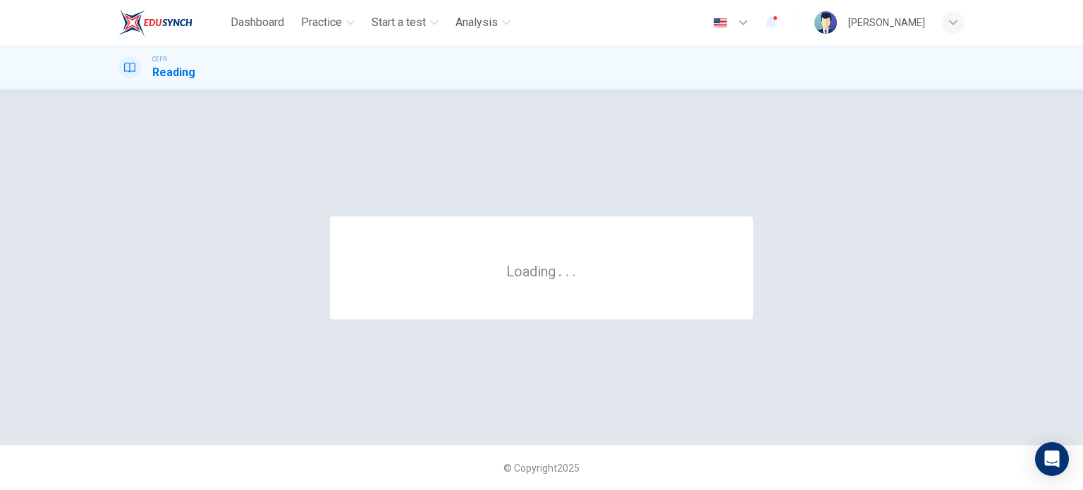
scroll to position [0, 0]
